Goal: Information Seeking & Learning: Find specific fact

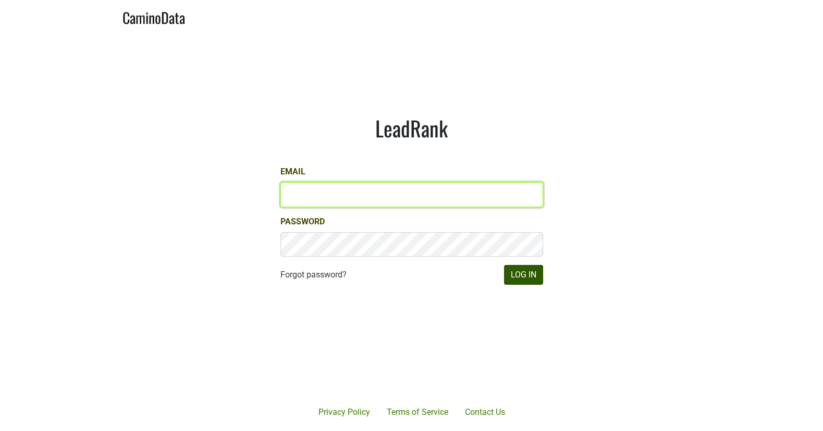
type input "[EMAIL_ADDRESS][DOMAIN_NAME]"
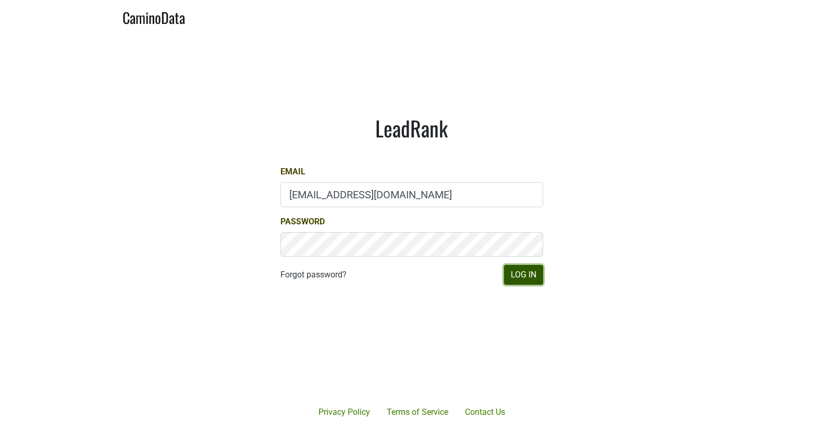
click at [519, 270] on button "Log In" at bounding box center [523, 275] width 39 height 20
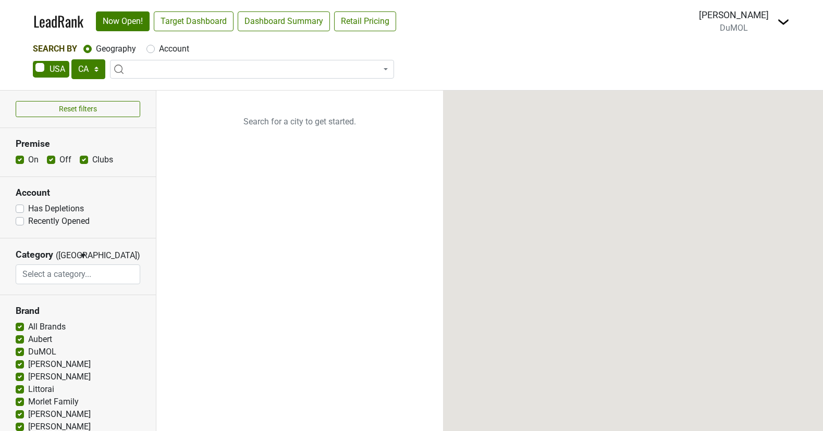
select select "CA"
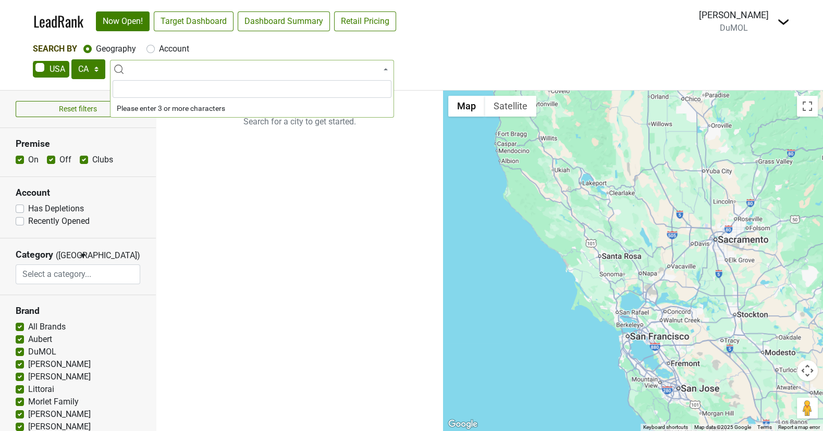
click at [251, 71] on span at bounding box center [252, 69] width 284 height 19
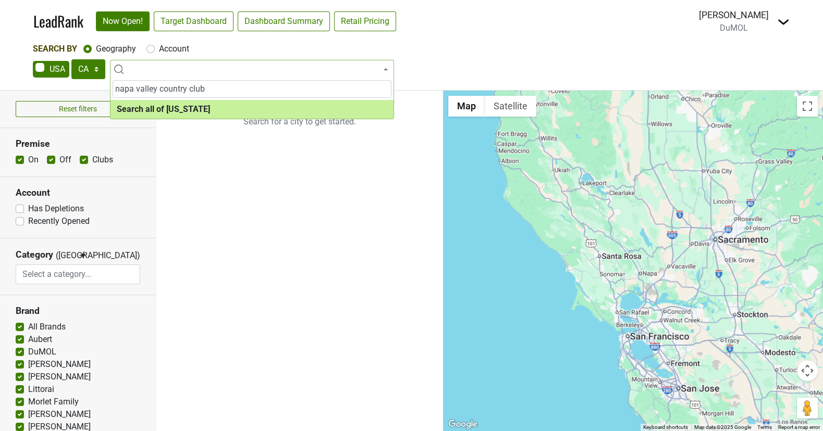
type input "napa valley country club"
select select "ALL_CA"
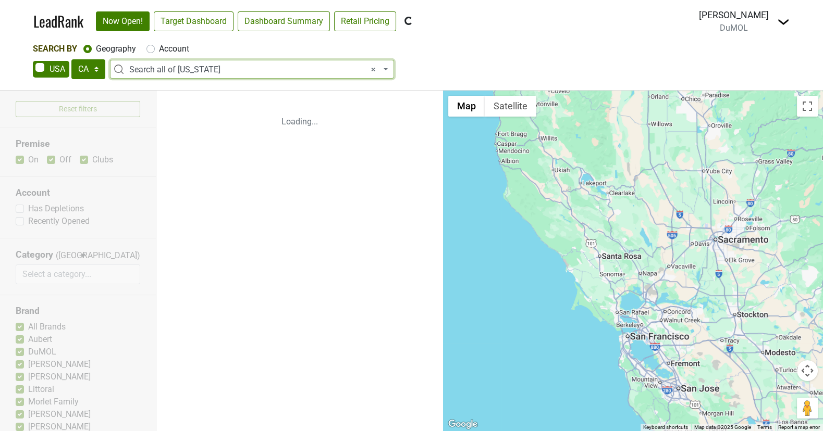
click at [245, 70] on span "× Search all of California" at bounding box center [255, 70] width 252 height 13
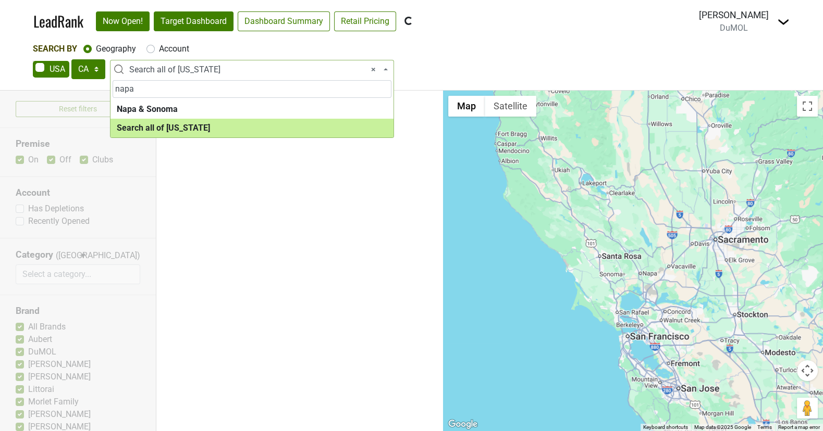
type input "napa"
click at [237, 72] on span "× Search all of California" at bounding box center [255, 70] width 252 height 13
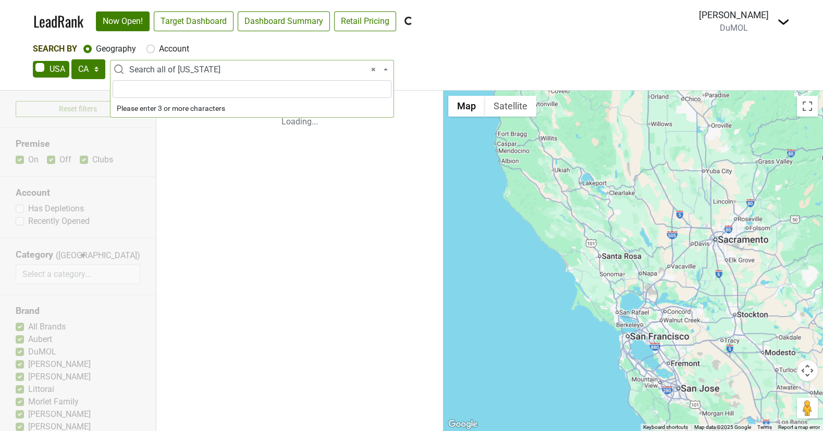
click at [229, 62] on span "× Search all of California" at bounding box center [252, 69] width 284 height 19
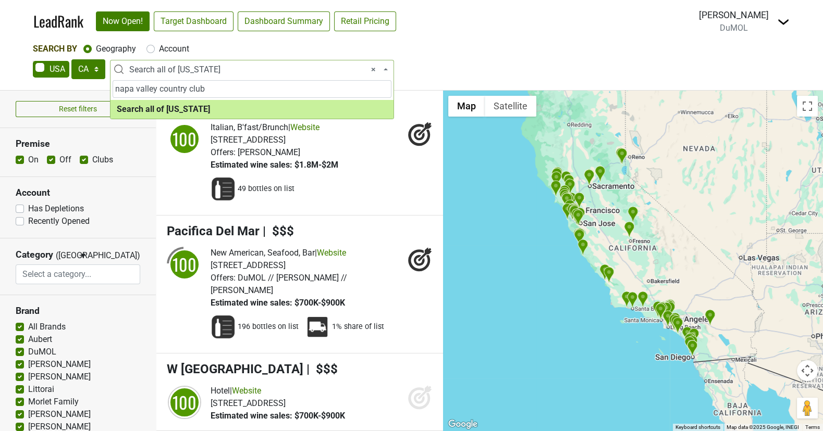
type input "napa valley country club"
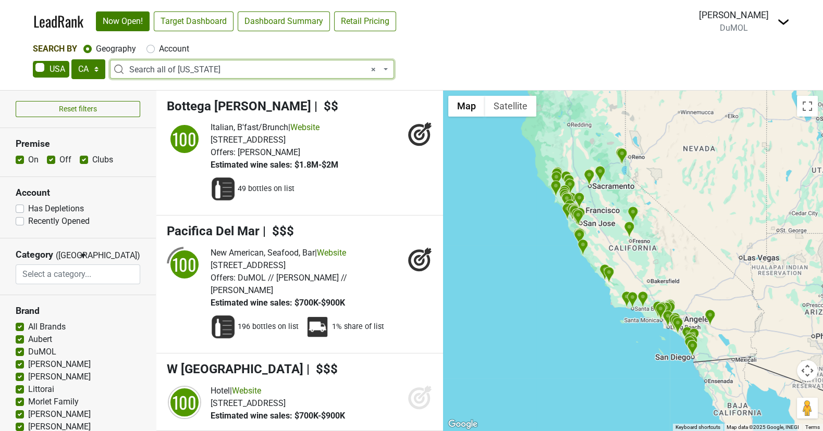
click at [220, 68] on span "× Search all of California" at bounding box center [255, 70] width 252 height 13
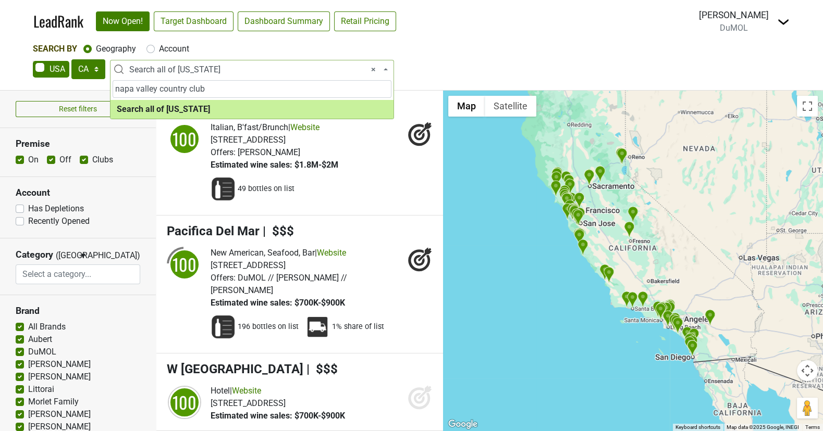
type input "napa valley country club"
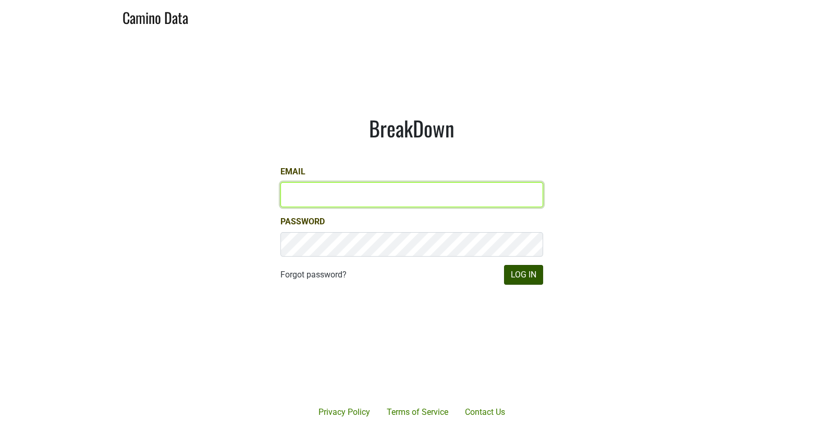
type input "matt@dumol.com"
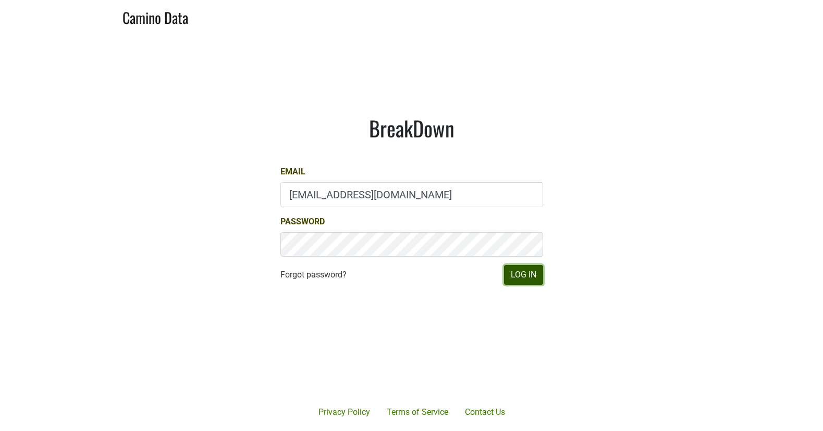
click at [528, 272] on button "Log In" at bounding box center [523, 275] width 39 height 20
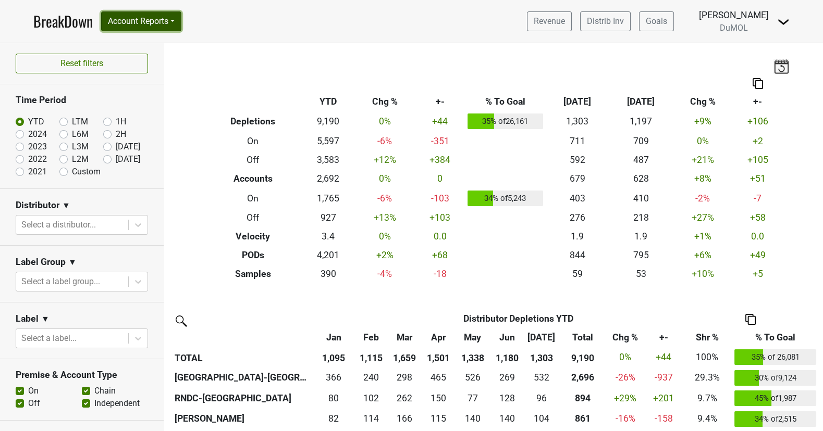
click at [148, 23] on button "Account Reports" at bounding box center [141, 21] width 80 height 20
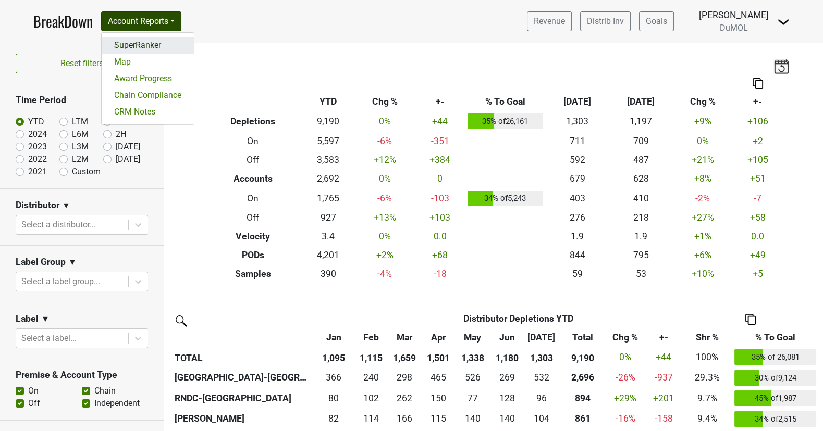
click at [154, 47] on link "SuperRanker" at bounding box center [148, 45] width 92 height 17
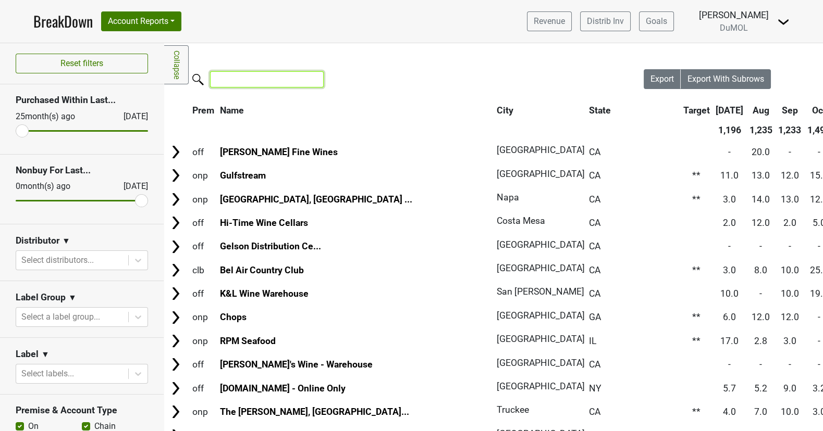
click at [296, 77] on input "search" at bounding box center [267, 79] width 114 height 16
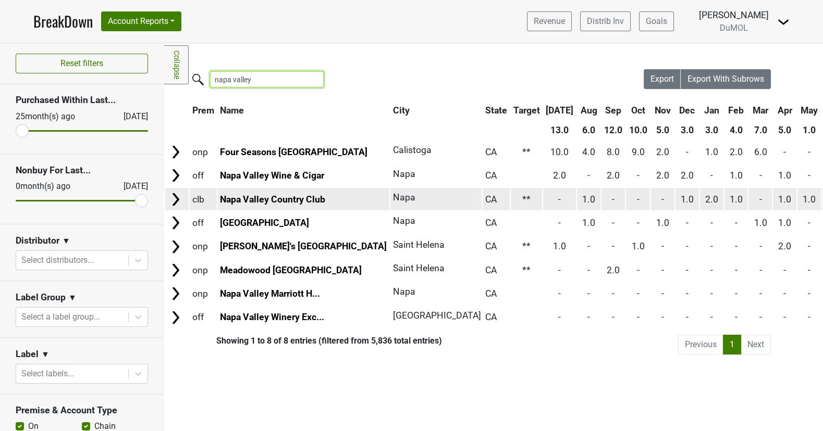
type input "napa valley"
click at [175, 193] on img at bounding box center [176, 200] width 16 height 16
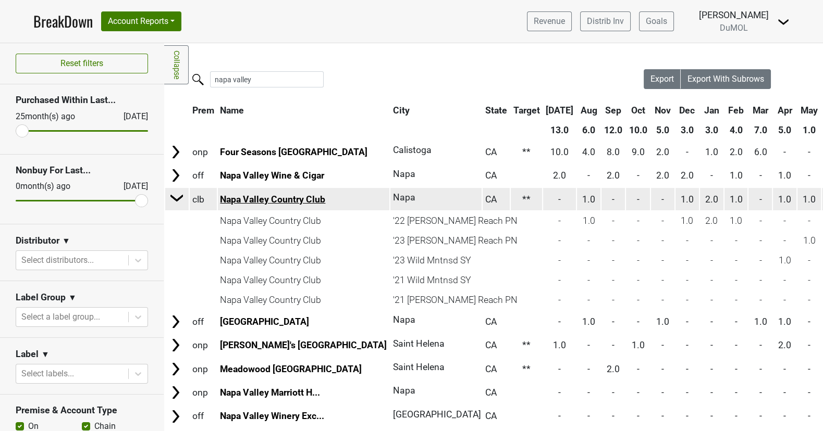
click at [260, 194] on link "Napa Valley Country Club" at bounding box center [272, 199] width 105 height 10
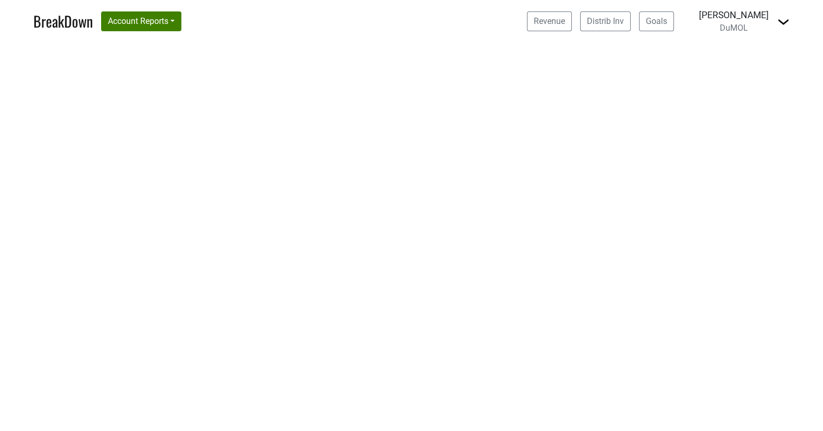
select select "CA"
